Goal: Obtain resource: Download file/media

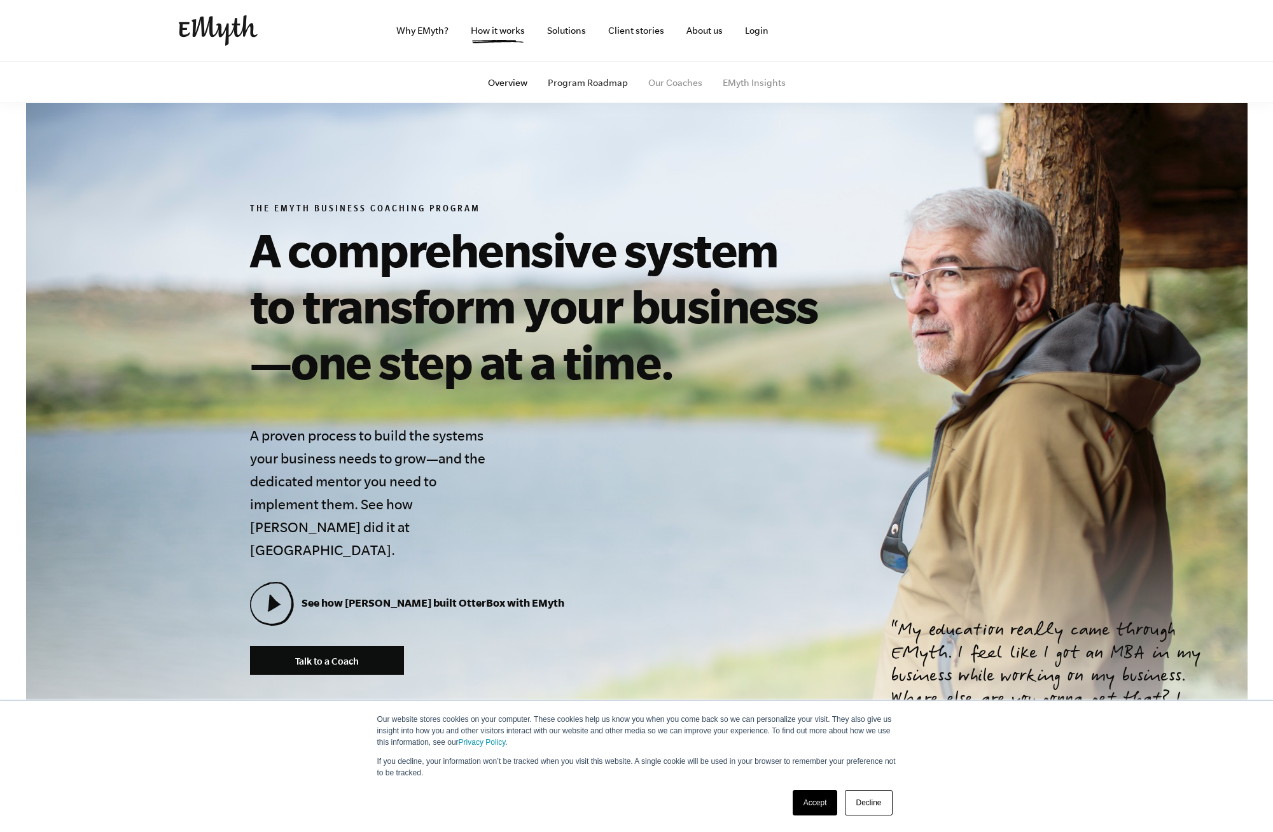
click at [572, 83] on link "Program Roadmap" at bounding box center [588, 83] width 80 height 10
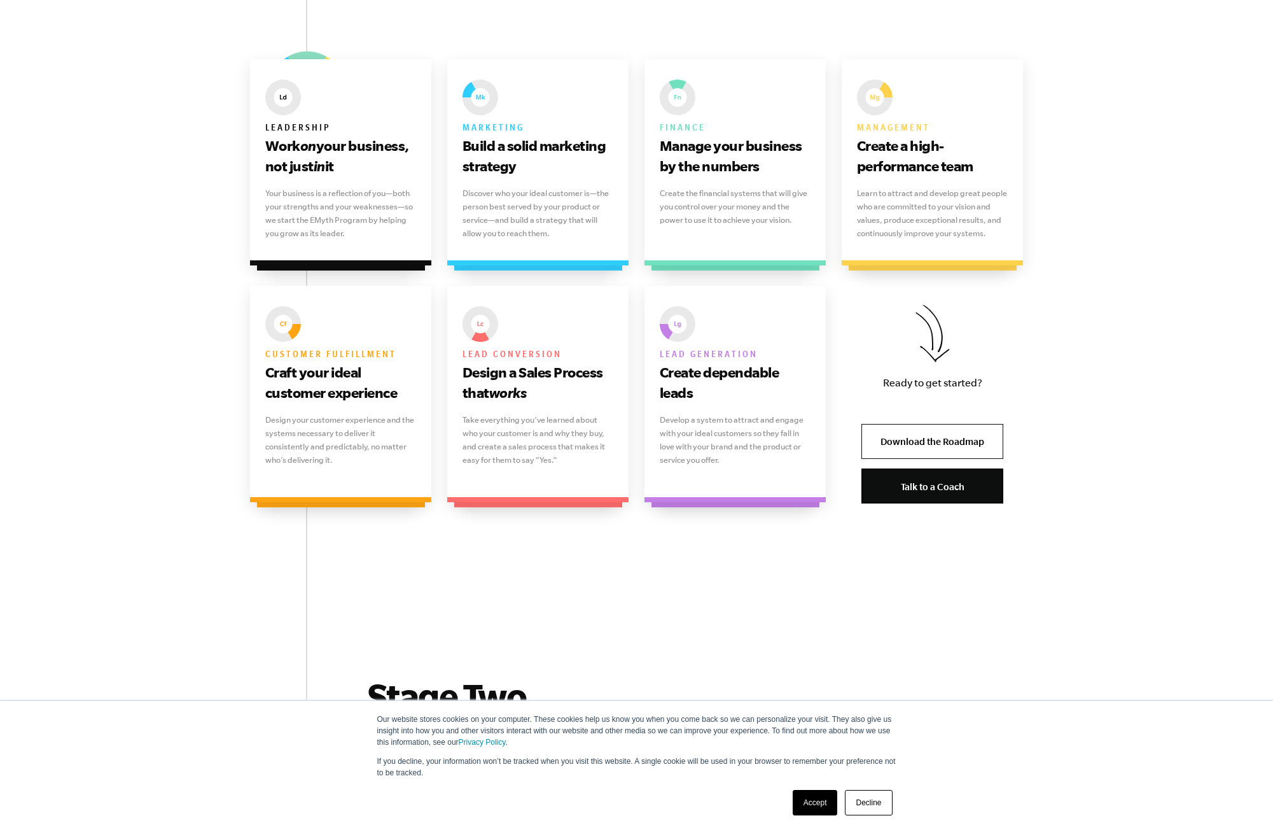
scroll to position [823, 0]
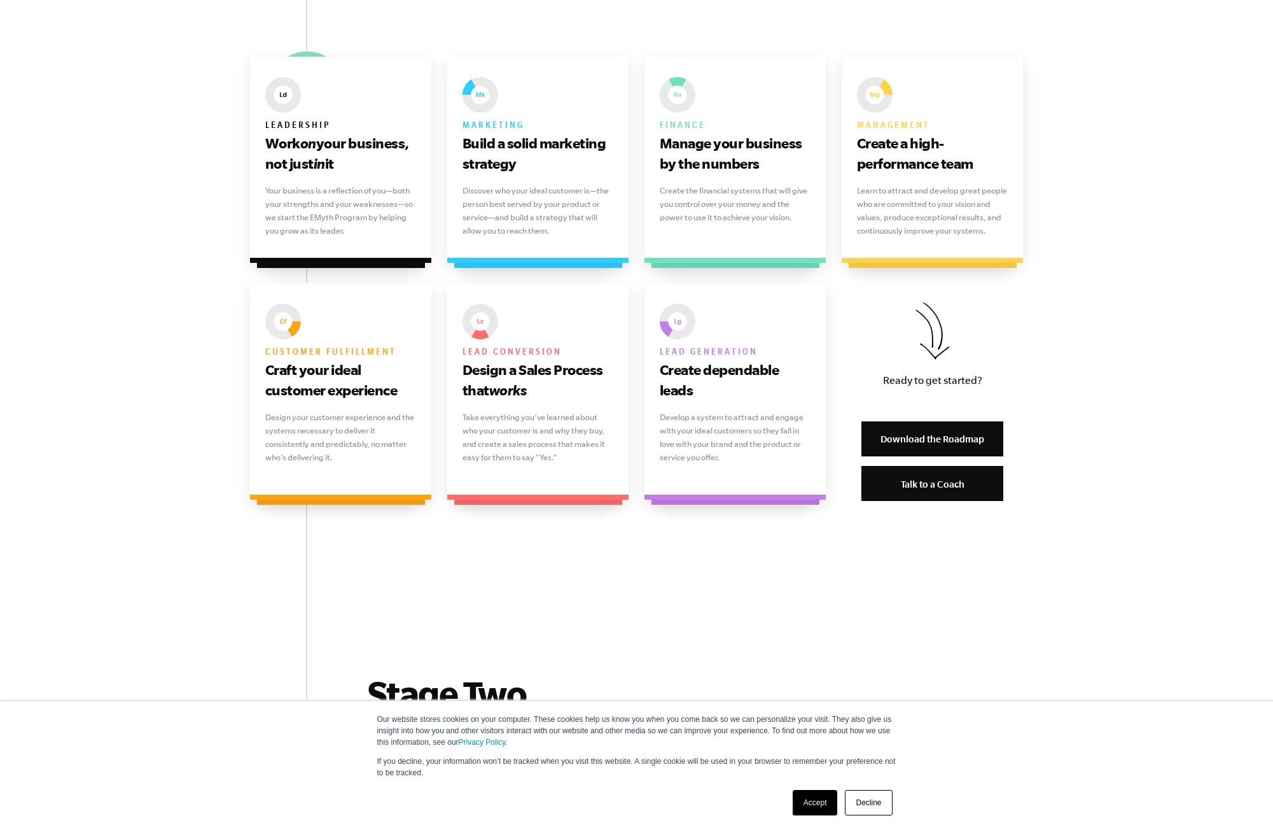
click at [933, 447] on link "Download the Roadmap" at bounding box center [932, 438] width 142 height 35
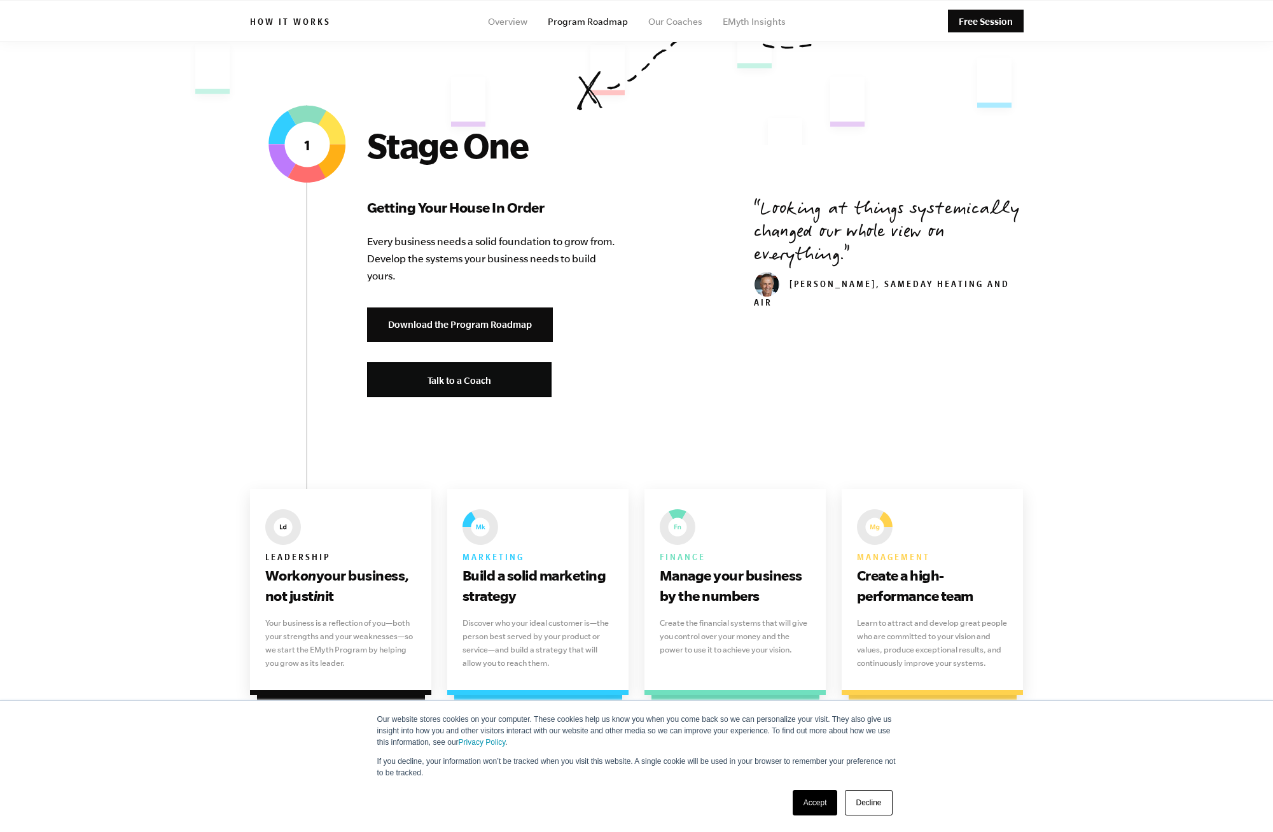
scroll to position [318, 0]
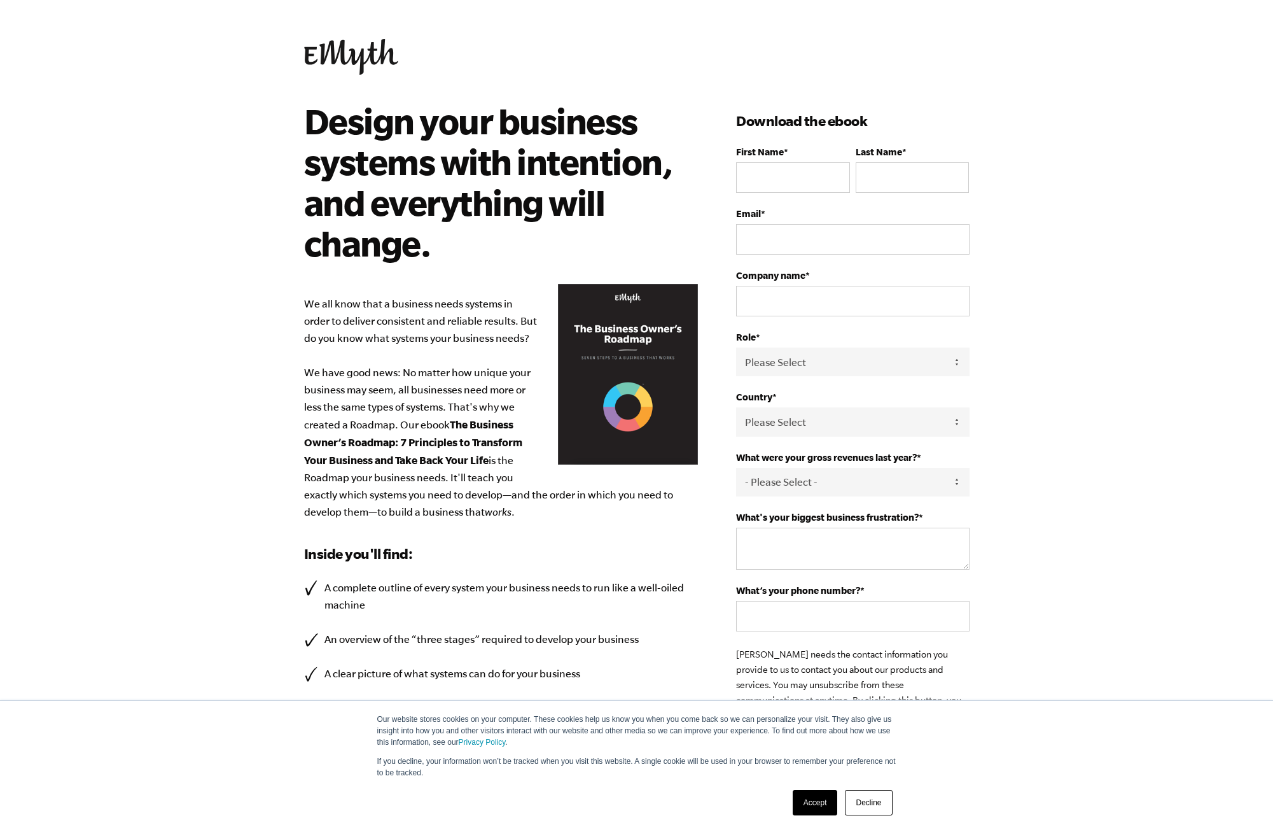
click at [174, 171] on body "Our website stores cookies on your computer. These cookies help us know you whe…" at bounding box center [636, 416] width 1273 height 832
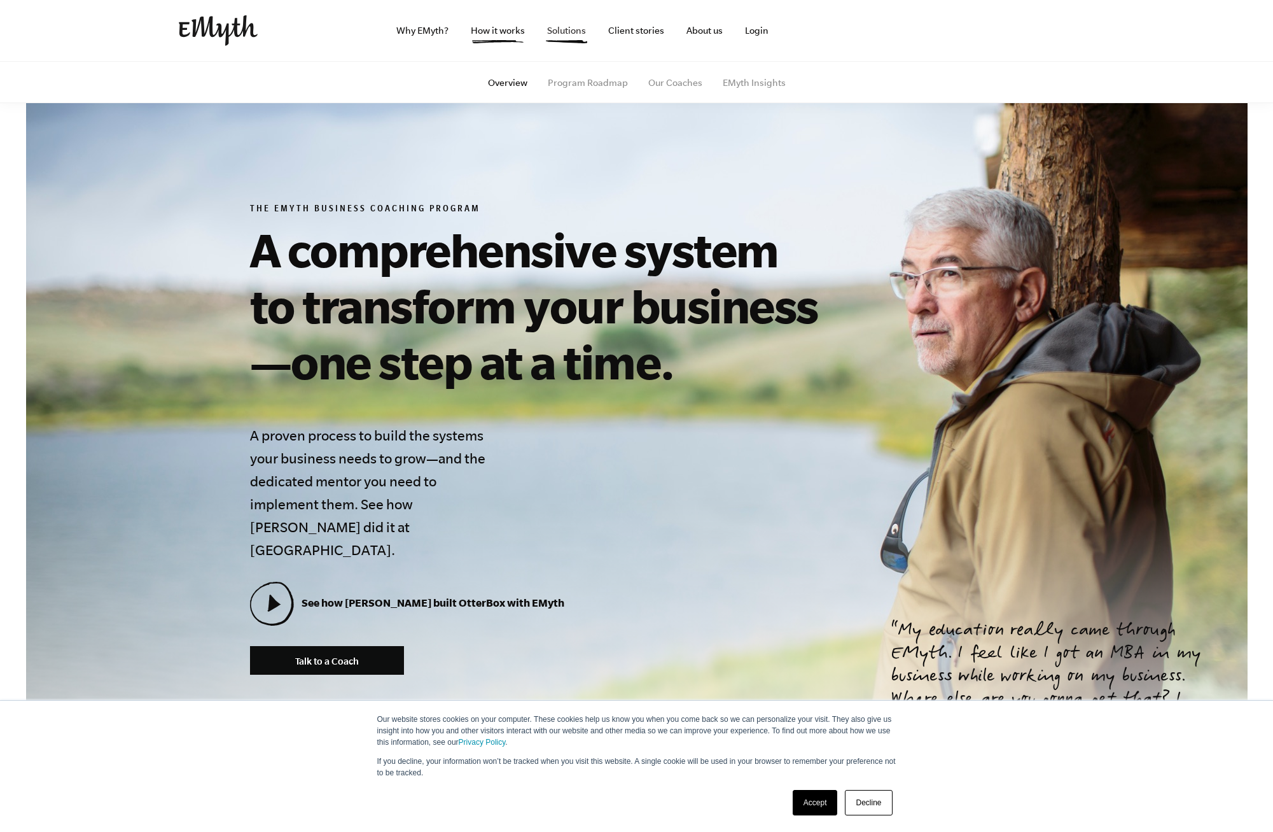
click at [567, 32] on link "Solutions" at bounding box center [566, 30] width 59 height 61
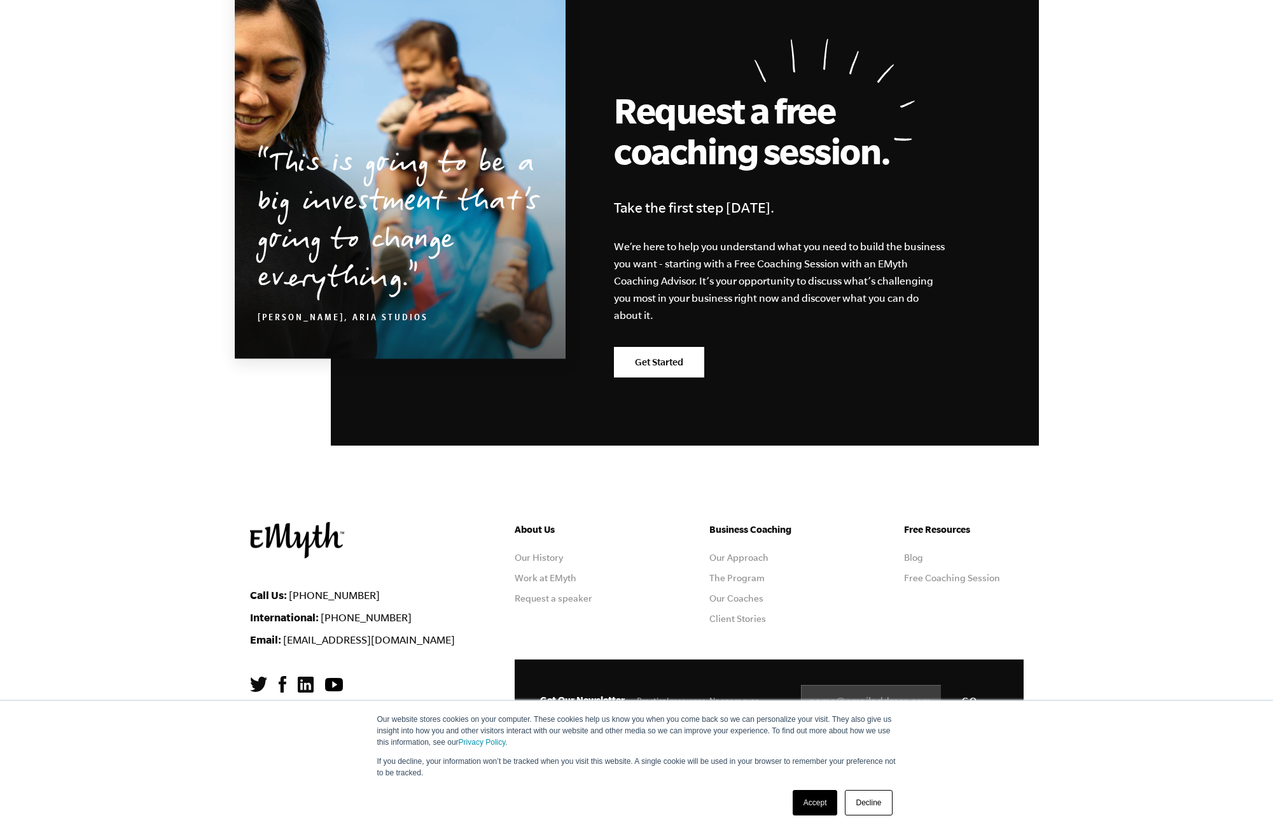
scroll to position [2035, 0]
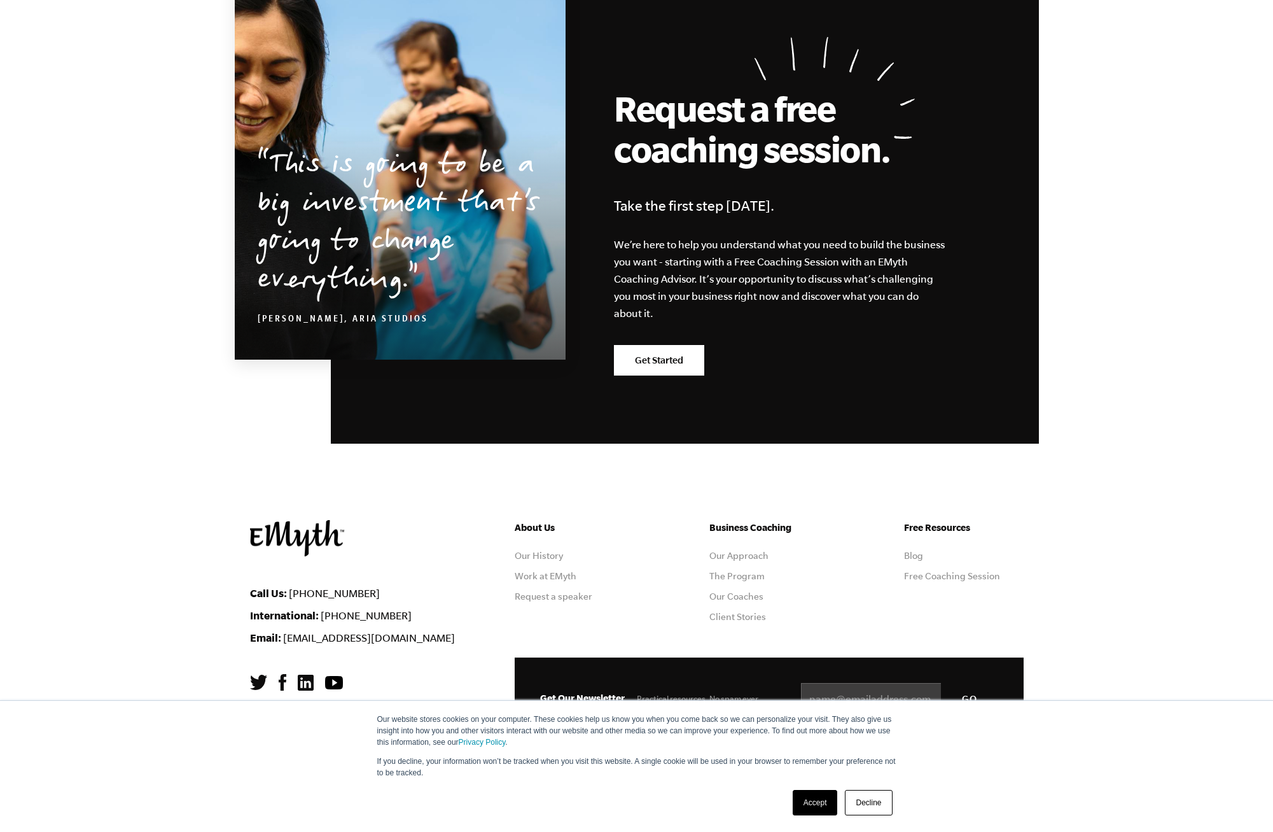
click at [872, 800] on link "Decline" at bounding box center [868, 802] width 47 height 25
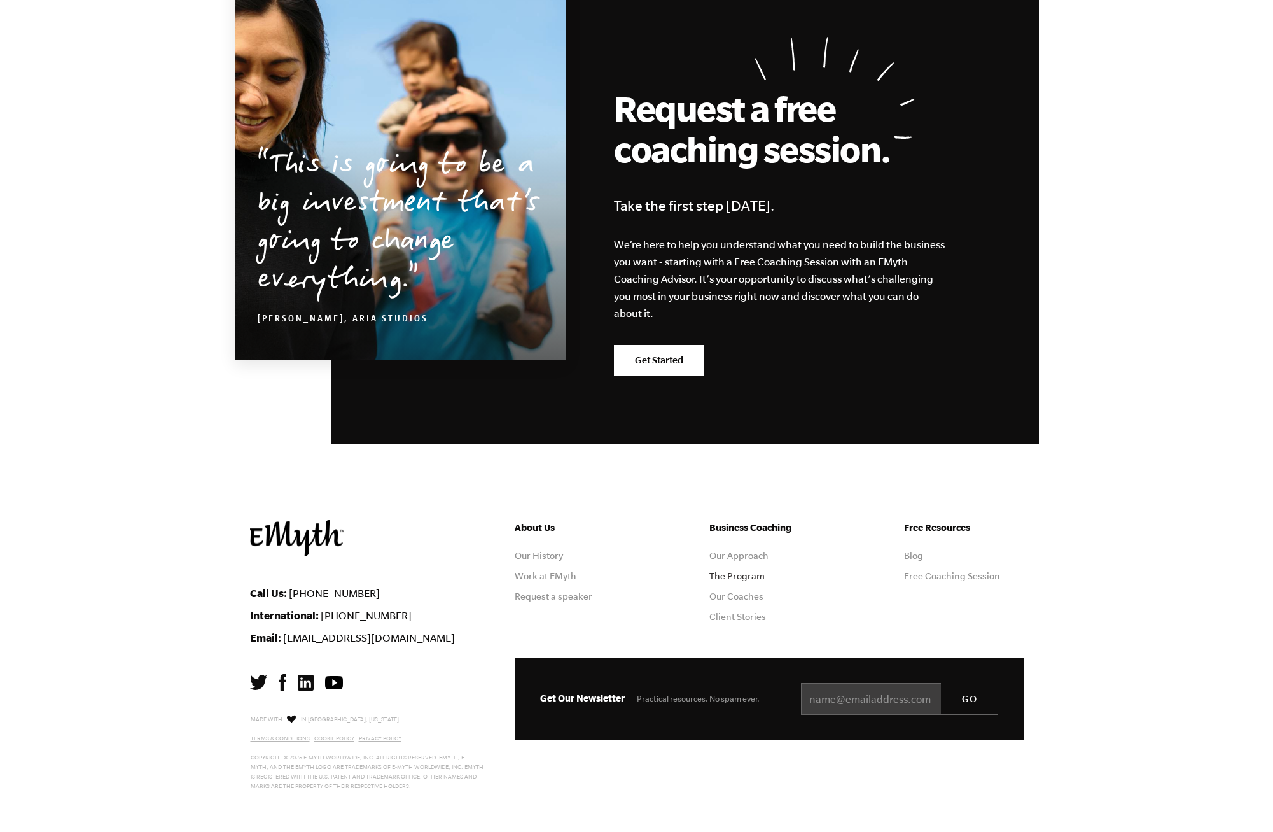
click at [743, 576] on link "The Program" at bounding box center [736, 576] width 55 height 10
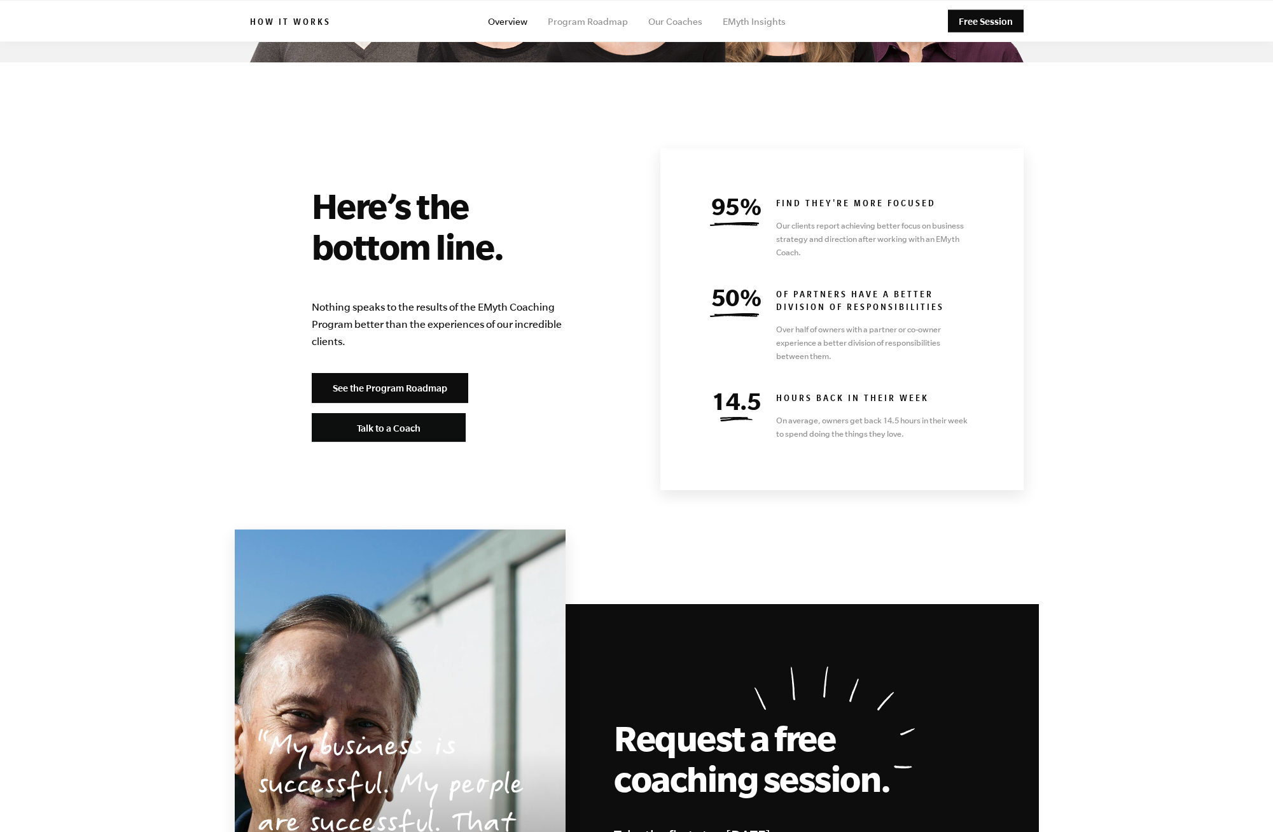
scroll to position [5436, 0]
